Goal: Transaction & Acquisition: Purchase product/service

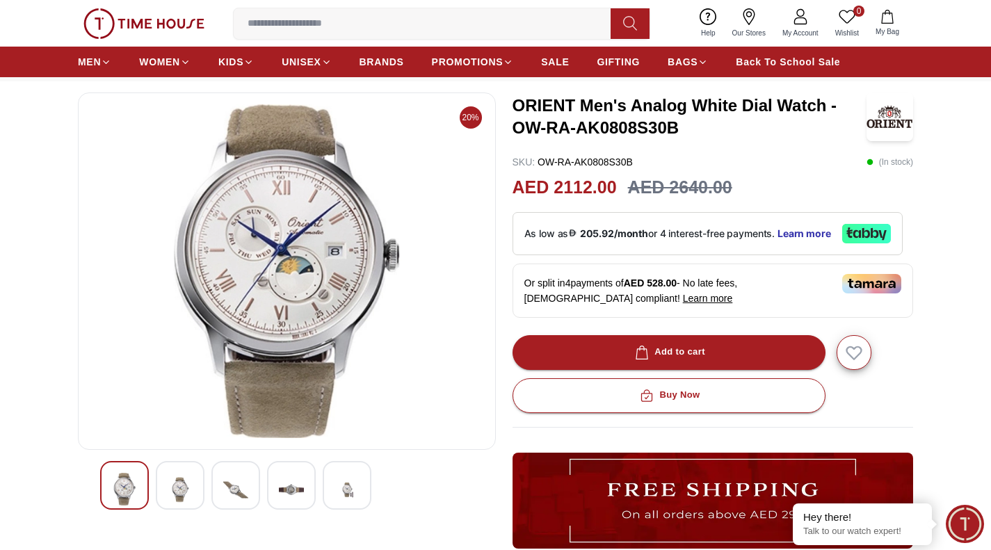
scroll to position [60, 0]
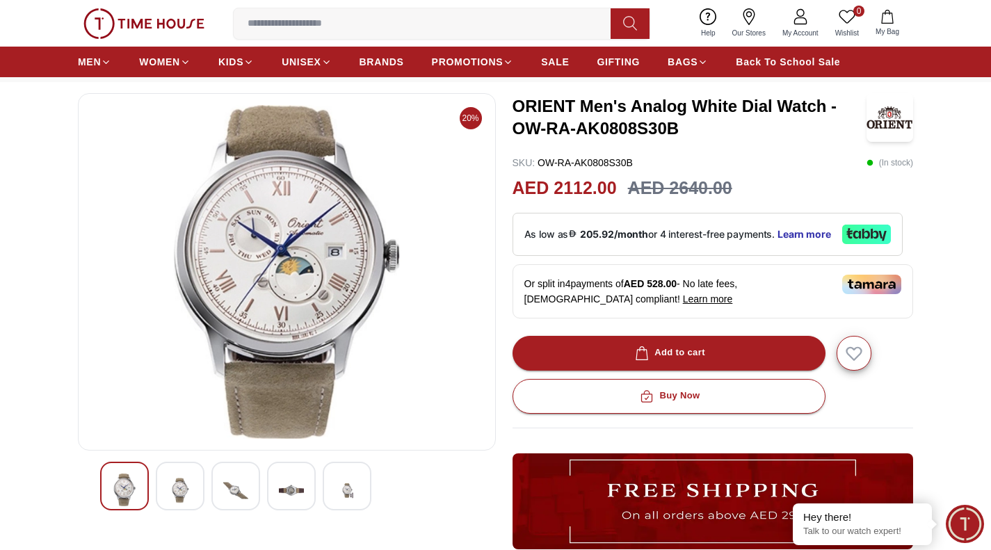
click at [291, 488] on img at bounding box center [291, 491] width 25 height 34
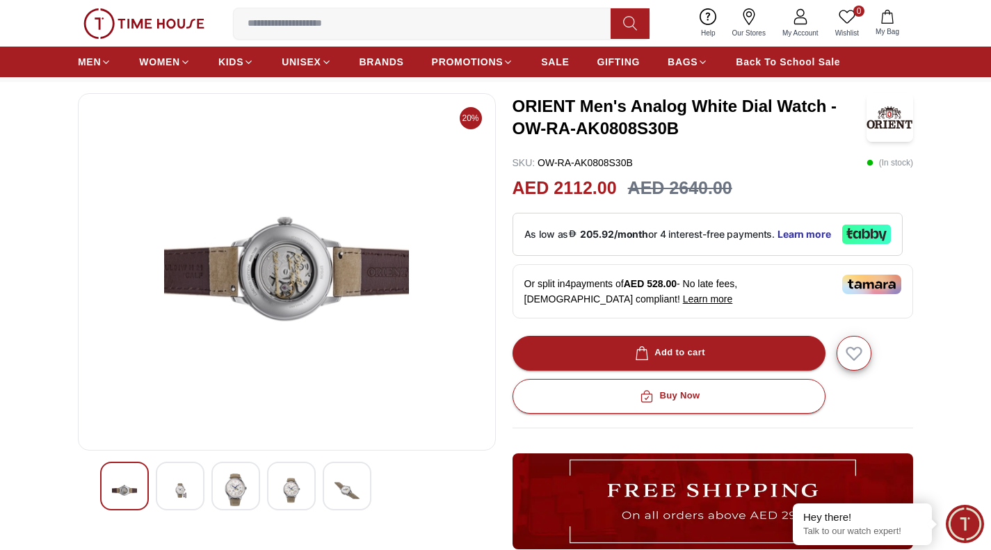
click at [187, 488] on img at bounding box center [180, 491] width 25 height 34
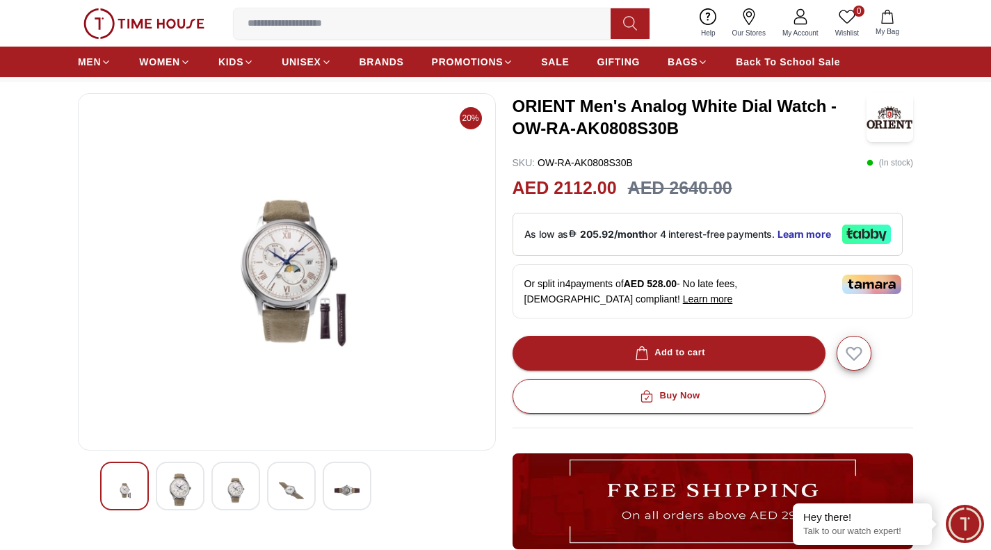
click at [236, 481] on img at bounding box center [235, 491] width 25 height 34
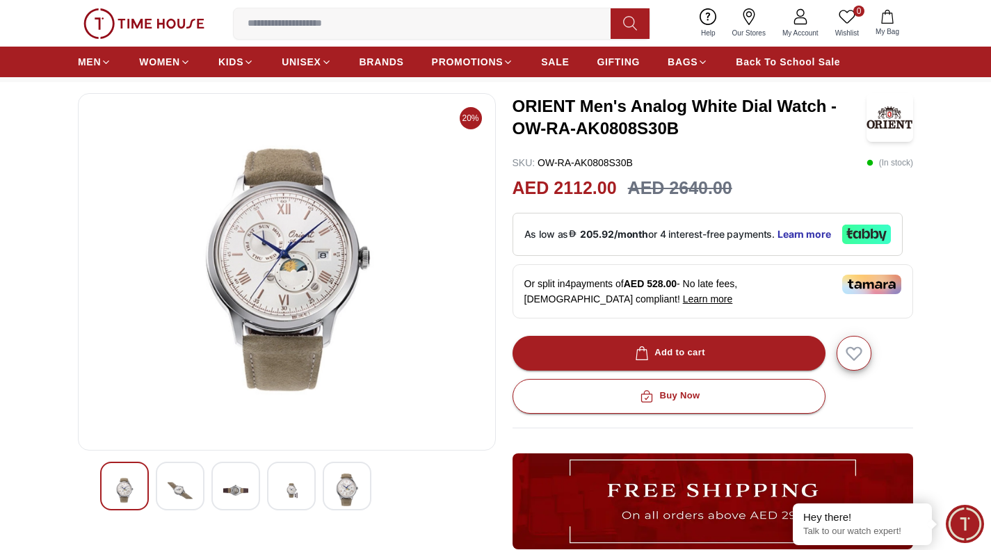
click at [189, 486] on img at bounding box center [180, 491] width 25 height 34
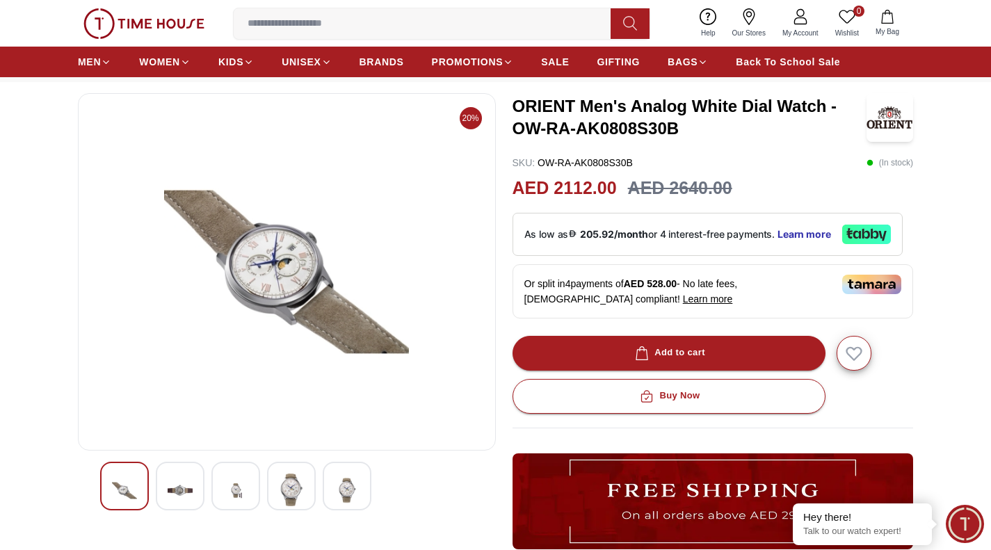
click at [237, 485] on img at bounding box center [235, 491] width 25 height 34
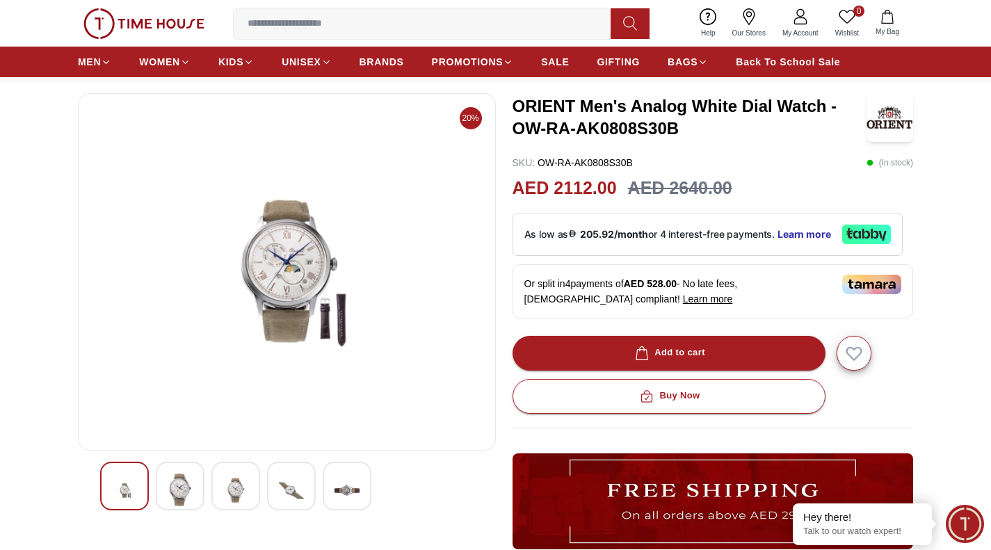
click at [289, 483] on img at bounding box center [291, 491] width 25 height 34
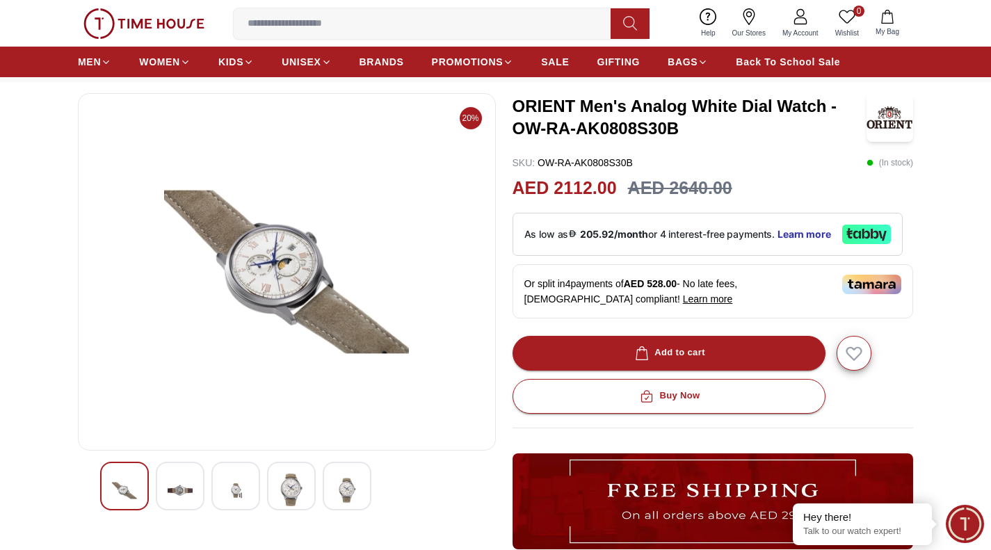
click at [328, 488] on div at bounding box center [347, 486] width 49 height 49
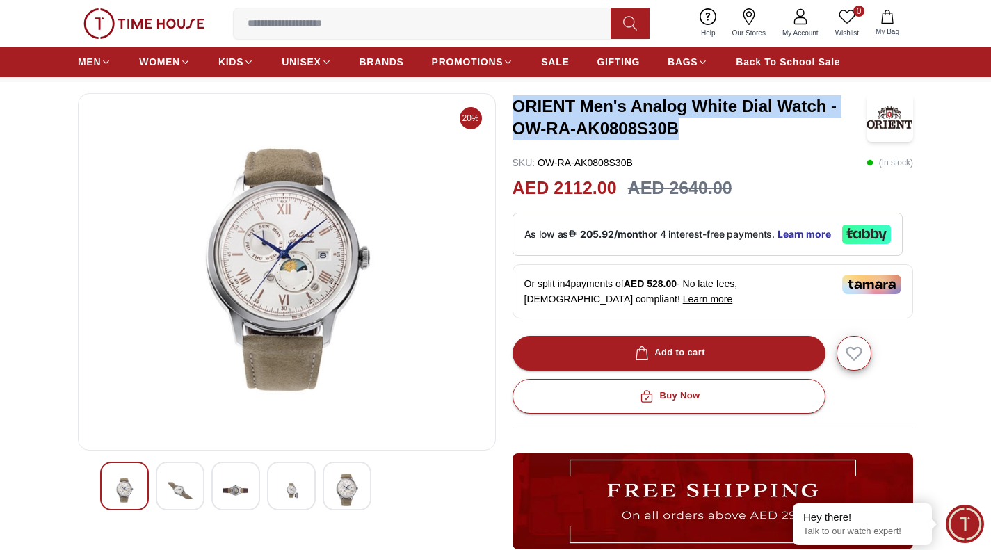
drag, startPoint x: 690, startPoint y: 129, endPoint x: 515, endPoint y: 109, distance: 175.9
click at [515, 109] on h3 "ORIENT Men's Analog White Dial Watch - OW-RA-AK0808S30B" at bounding box center [690, 117] width 354 height 45
copy h3 "ORIENT Men's Analog White Dial Watch - OW-RA-AK0808S30B"
